Goal: Check status: Check status

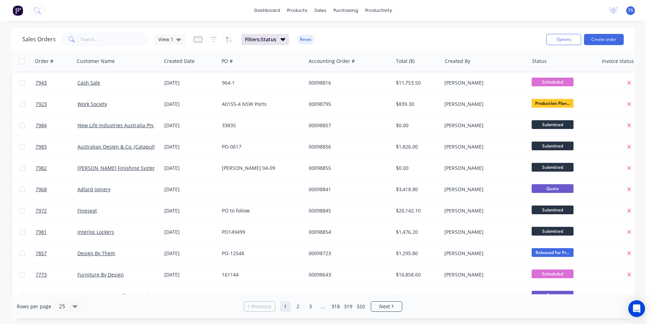
drag, startPoint x: 67, startPoint y: 43, endPoint x: 89, endPoint y: 46, distance: 21.8
click at [69, 43] on span at bounding box center [71, 39] width 20 height 14
click at [98, 44] on input "text" at bounding box center [115, 39] width 68 height 14
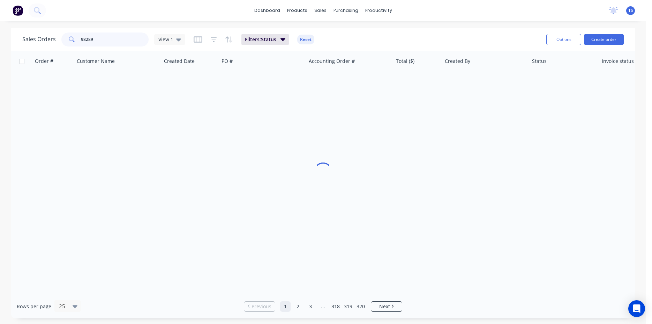
type input "98289"
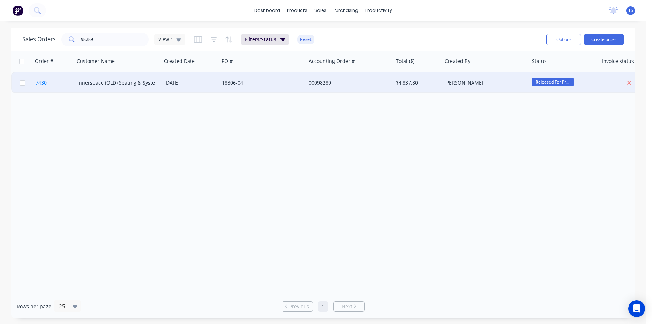
click at [60, 80] on link "7430" at bounding box center [57, 82] width 42 height 21
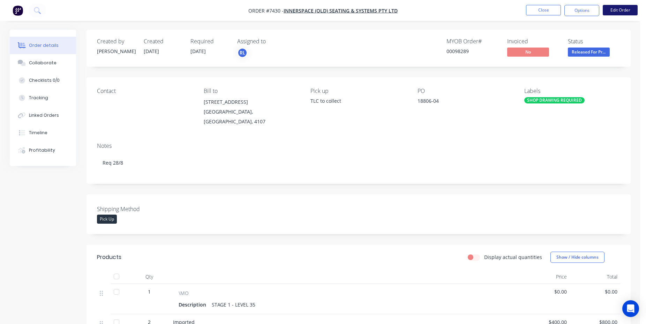
click at [620, 11] on button "Edit Order" at bounding box center [620, 10] width 35 height 10
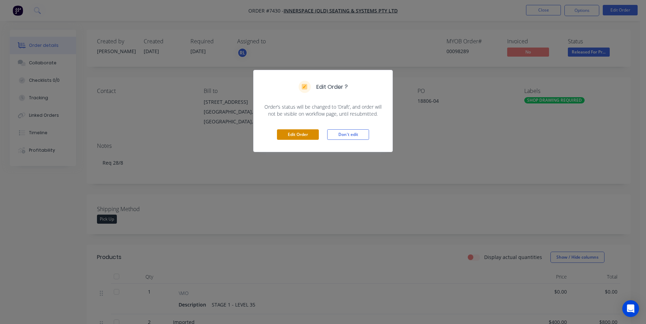
click at [297, 138] on button "Edit Order" at bounding box center [298, 134] width 42 height 10
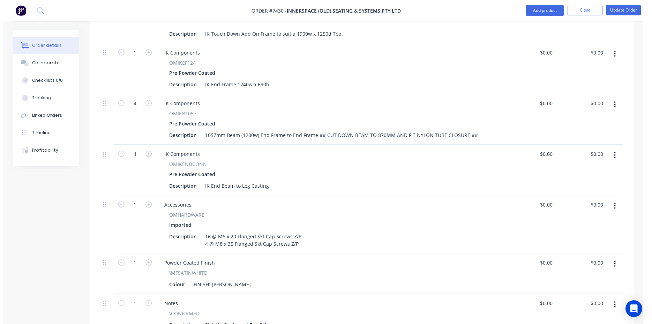
scroll to position [1104, 0]
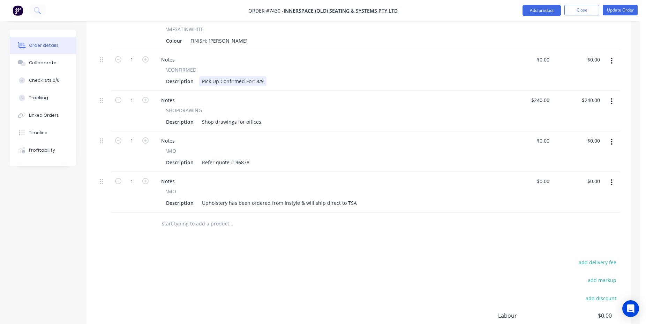
click at [261, 76] on div "Pick Up Confirmed For: 8/9" at bounding box center [232, 81] width 67 height 10
click at [631, 5] on button "Update Order" at bounding box center [620, 10] width 35 height 10
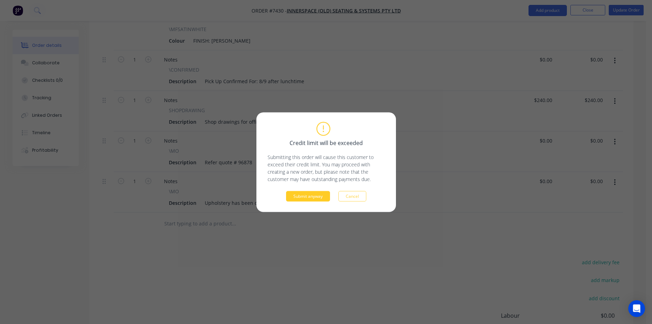
click at [305, 196] on button "Submit anyway" at bounding box center [308, 196] width 44 height 10
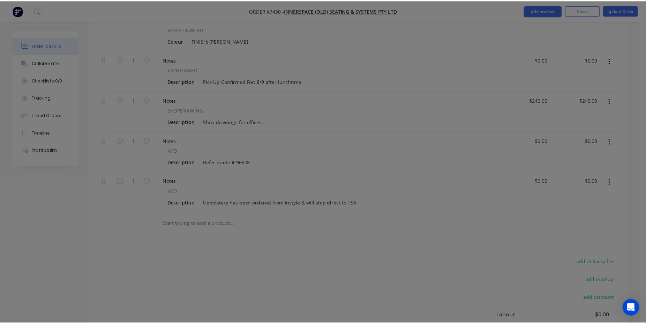
scroll to position [1022, 0]
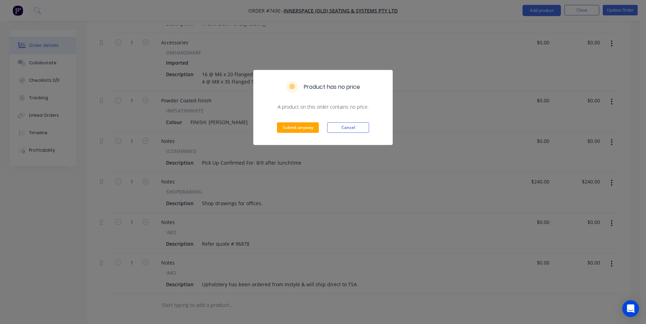
click at [286, 121] on div "Submit anyway Cancel" at bounding box center [323, 127] width 139 height 34
click at [291, 127] on button "Submit anyway" at bounding box center [298, 127] width 42 height 10
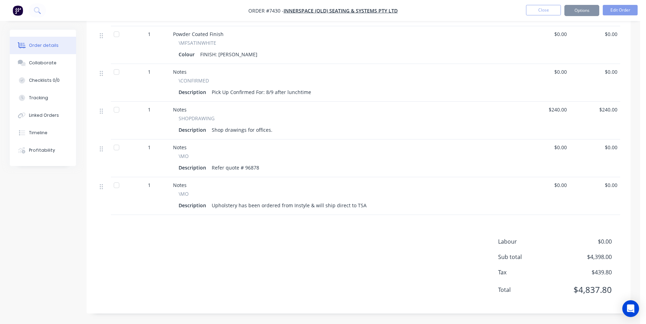
scroll to position [1014, 0]
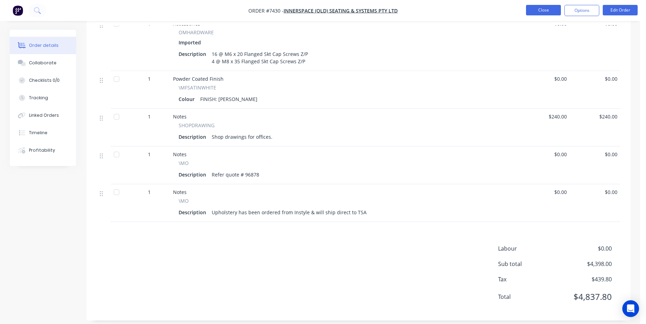
click at [540, 9] on button "Close" at bounding box center [543, 10] width 35 height 10
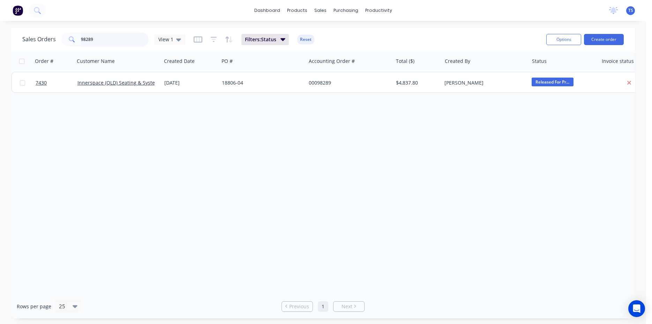
click at [119, 43] on input "98289" at bounding box center [115, 39] width 68 height 14
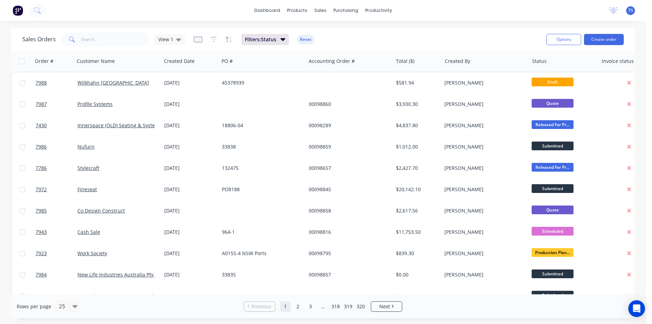
click at [426, 37] on div "Sales Orders View 1 Filters: Status Reset" at bounding box center [281, 39] width 519 height 17
click at [112, 32] on div "Sales Orders View 1 Filters: Status Reset" at bounding box center [281, 39] width 519 height 17
click at [119, 39] on input "text" at bounding box center [115, 39] width 68 height 14
drag, startPoint x: 106, startPoint y: 35, endPoint x: 146, endPoint y: 45, distance: 41.1
click at [106, 34] on input "text" at bounding box center [115, 39] width 68 height 14
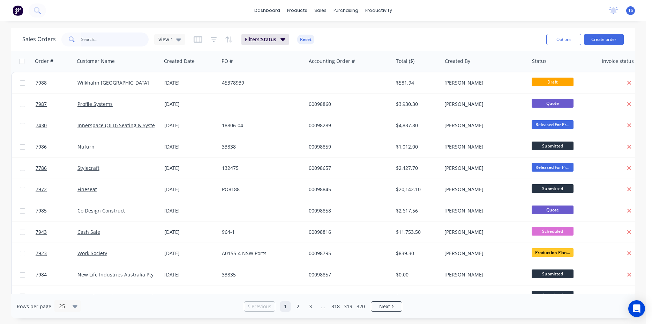
click at [98, 42] on input "text" at bounding box center [115, 39] width 68 height 14
click at [102, 41] on input "text" at bounding box center [115, 39] width 68 height 14
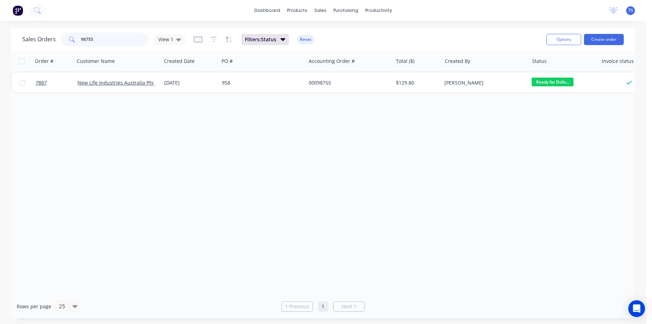
click at [97, 44] on input "98755" at bounding box center [115, 39] width 68 height 14
click at [93, 47] on div "Sales Orders 98755 View 1 Filters: Status Reset" at bounding box center [281, 39] width 519 height 17
click at [99, 40] on input "98755" at bounding box center [115, 39] width 68 height 14
click at [100, 40] on input "98755" at bounding box center [115, 39] width 68 height 14
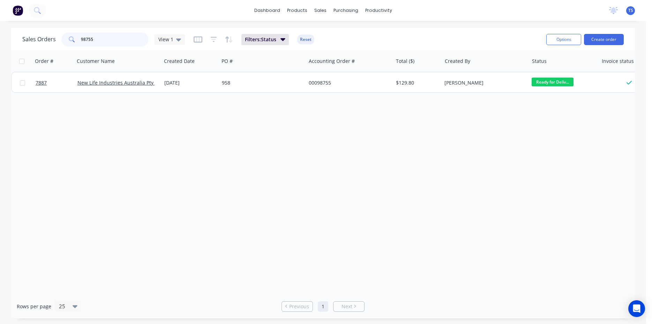
paste input "791484"
click at [104, 34] on input "791484" at bounding box center [115, 39] width 68 height 14
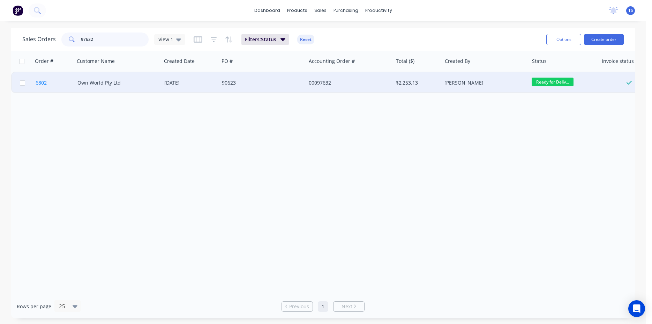
type input "97632"
click at [49, 85] on link "6802" at bounding box center [57, 82] width 42 height 21
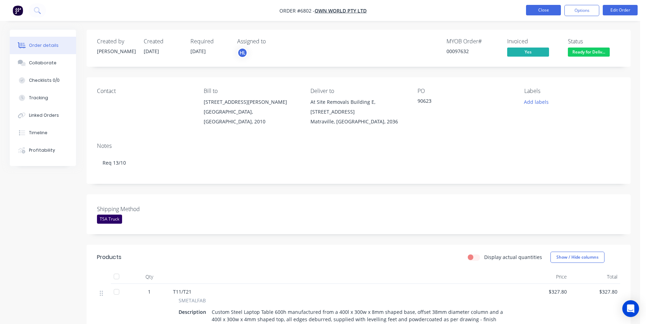
click at [540, 6] on button "Close" at bounding box center [543, 10] width 35 height 10
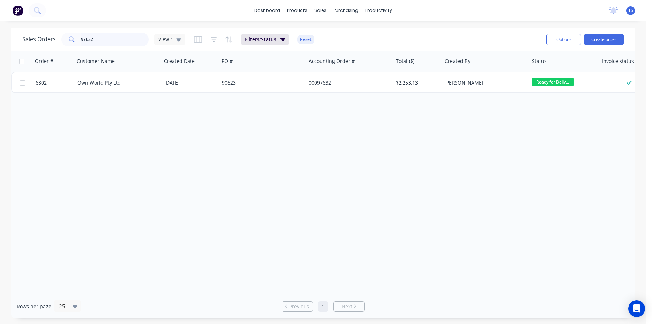
click at [113, 40] on input "97632" at bounding box center [115, 39] width 68 height 14
type input "98812"
drag, startPoint x: 91, startPoint y: 43, endPoint x: 57, endPoint y: 46, distance: 35.1
click at [81, 46] on input "98812" at bounding box center [115, 39] width 68 height 14
